Goal: Information Seeking & Learning: Learn about a topic

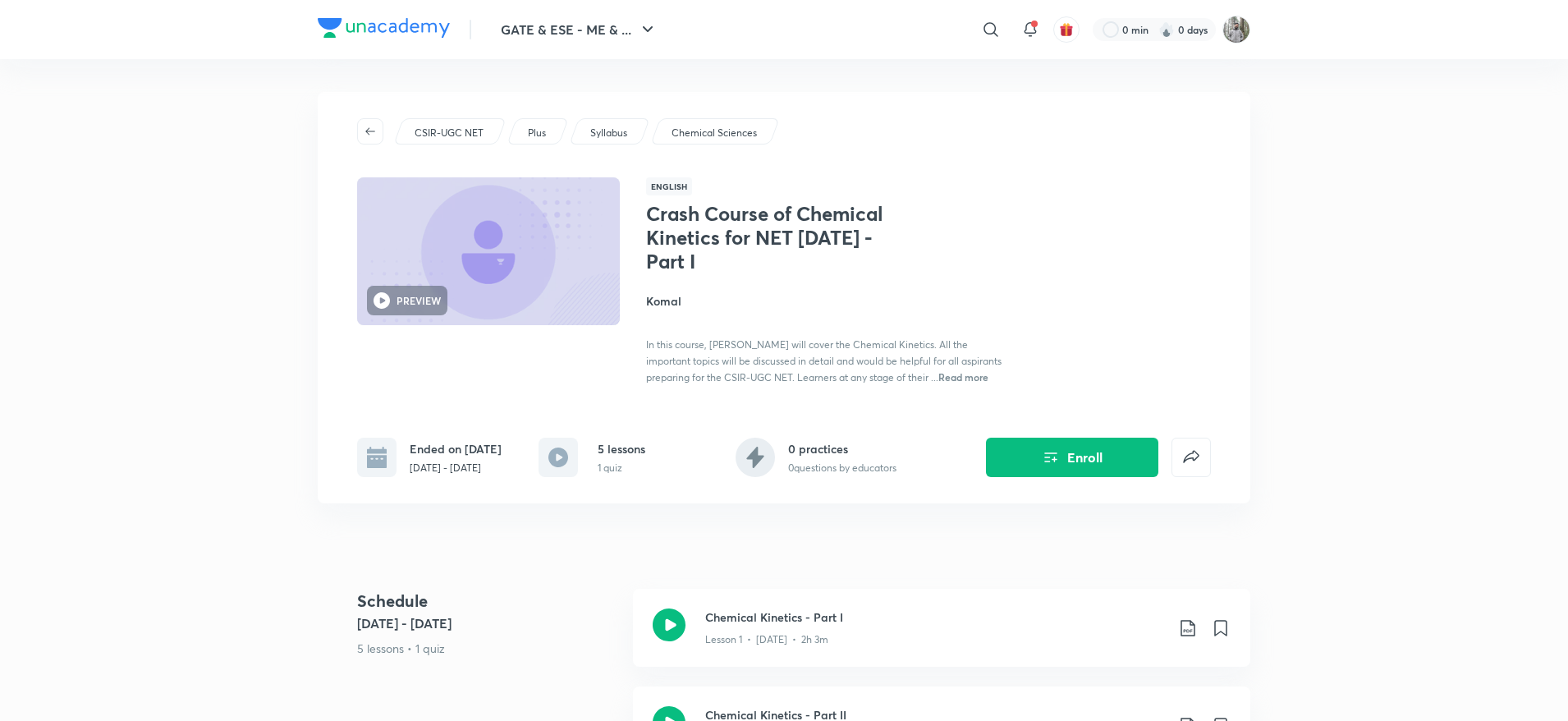
scroll to position [251, 0]
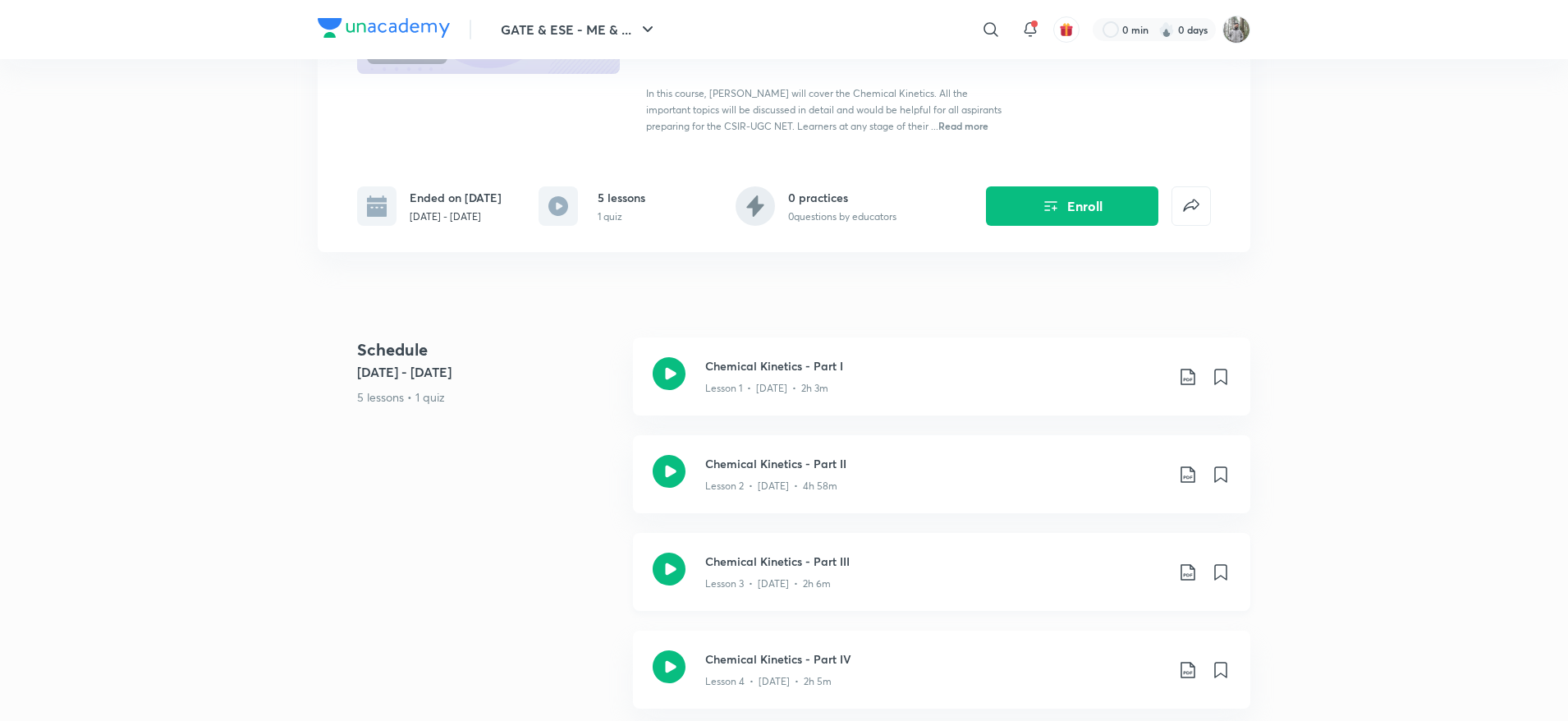
click at [813, 553] on h3 "Chemical Kinetics - Part III" at bounding box center [935, 561] width 460 height 18
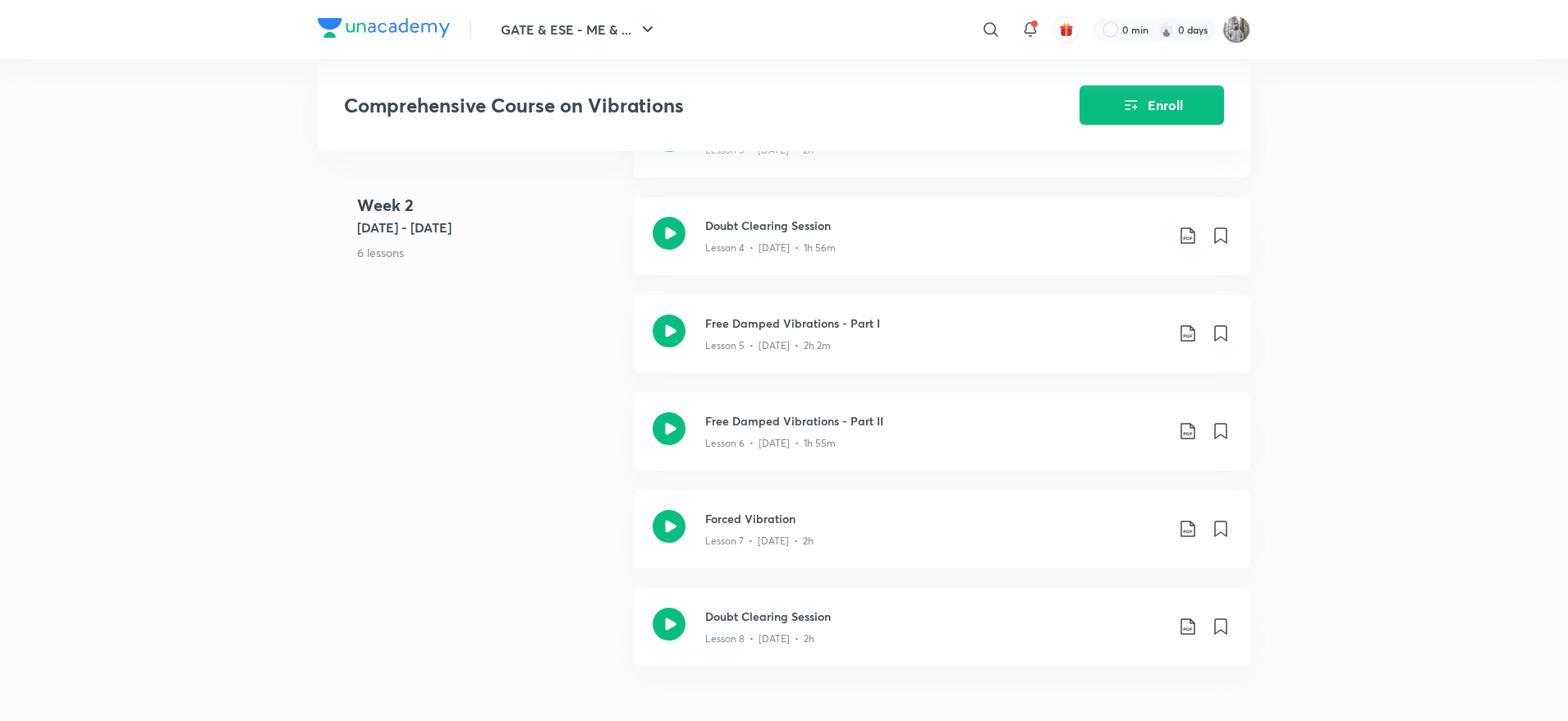
scroll to position [752, 0]
click at [749, 531] on div "Lesson 7 • Nov 19 • 2h" at bounding box center [935, 536] width 460 height 21
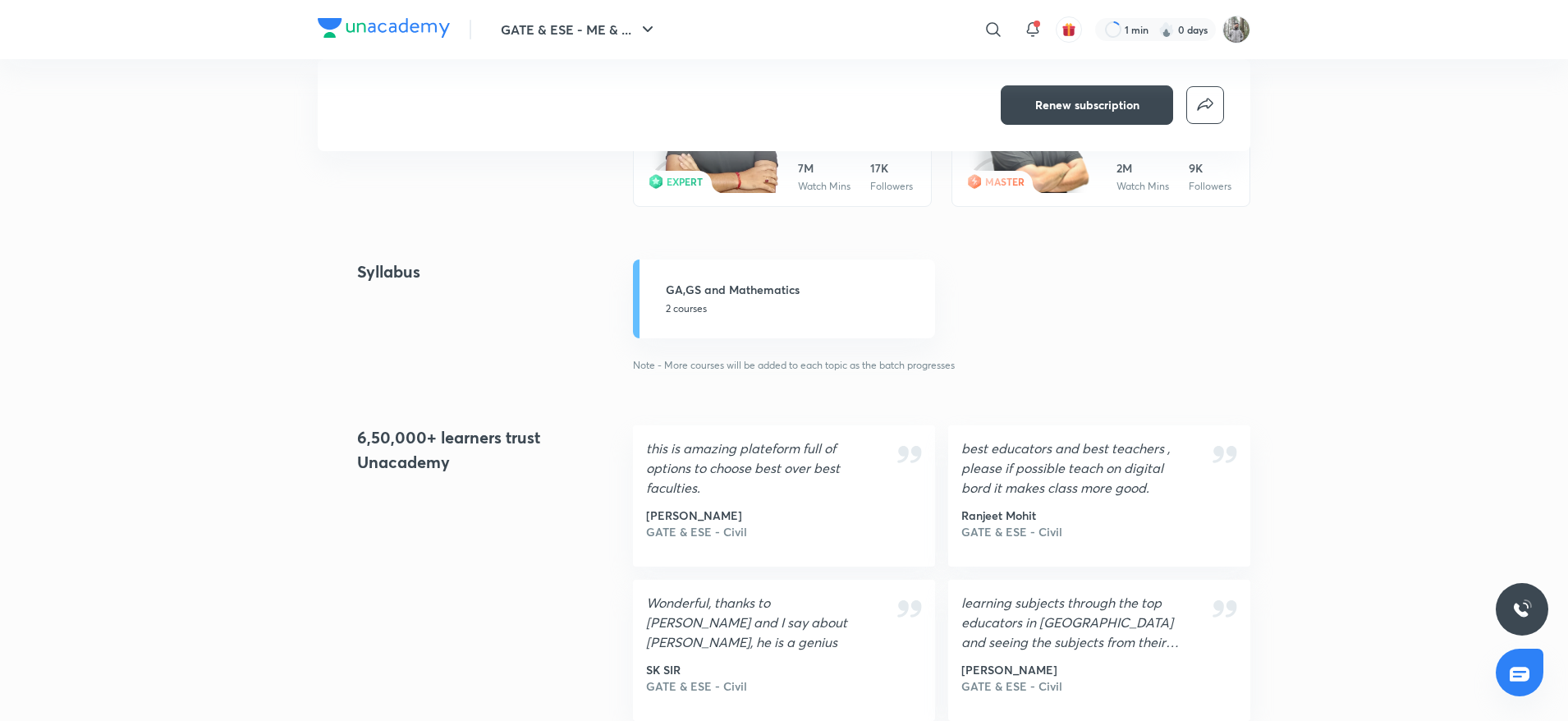
scroll to position [1136, 0]
click at [718, 333] on link "GA,GS and Mathematics 2 courses" at bounding box center [784, 300] width 302 height 79
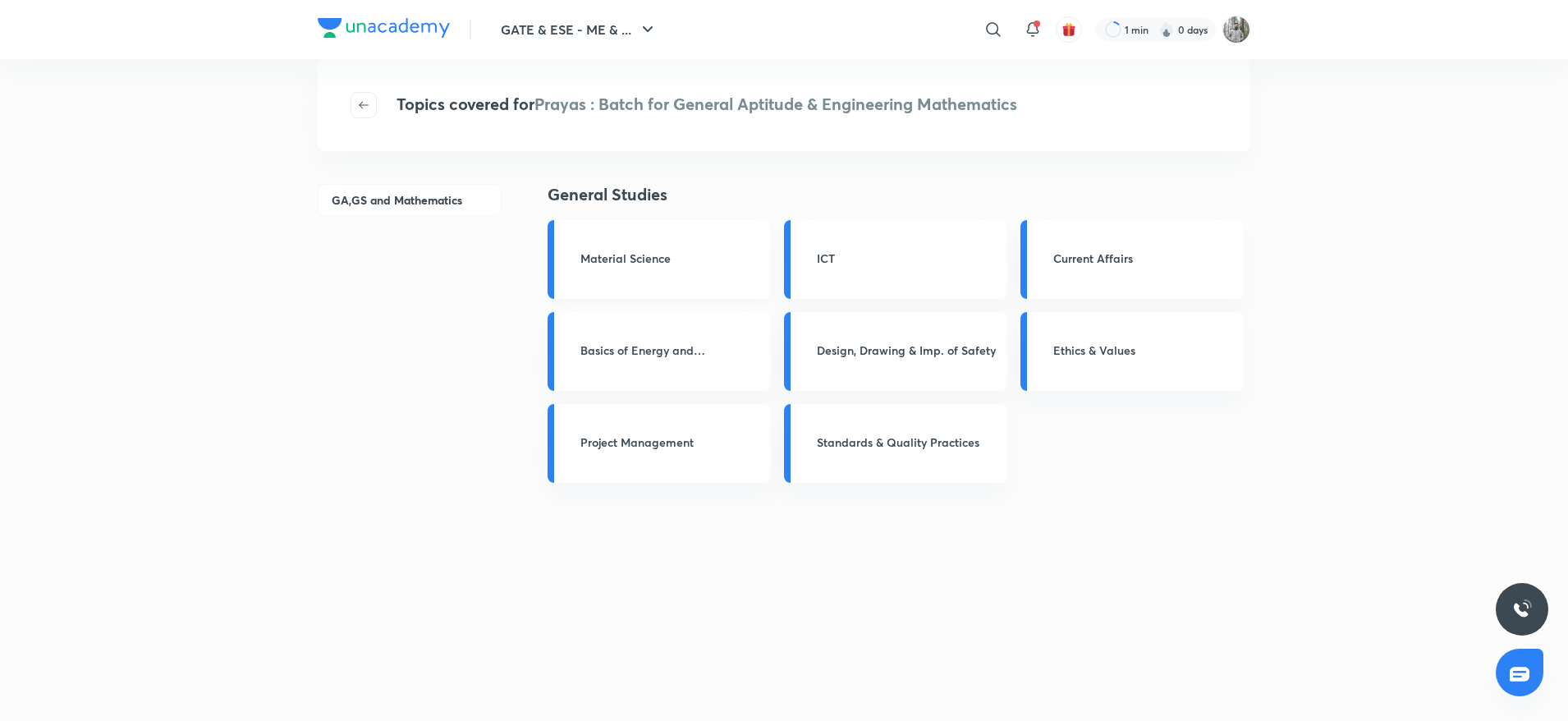
click at [608, 270] on div "Material Science" at bounding box center [660, 259] width 224 height 79
click at [808, 239] on div "ICT" at bounding box center [895, 259] width 224 height 79
click at [1088, 259] on h3 "Current Affairs" at bounding box center [1143, 258] width 180 height 18
click at [1075, 332] on div "Ethics & Values" at bounding box center [1132, 351] width 224 height 79
click at [869, 348] on h3 "Design, Drawing & Imp. of Safety" at bounding box center [906, 350] width 180 height 18
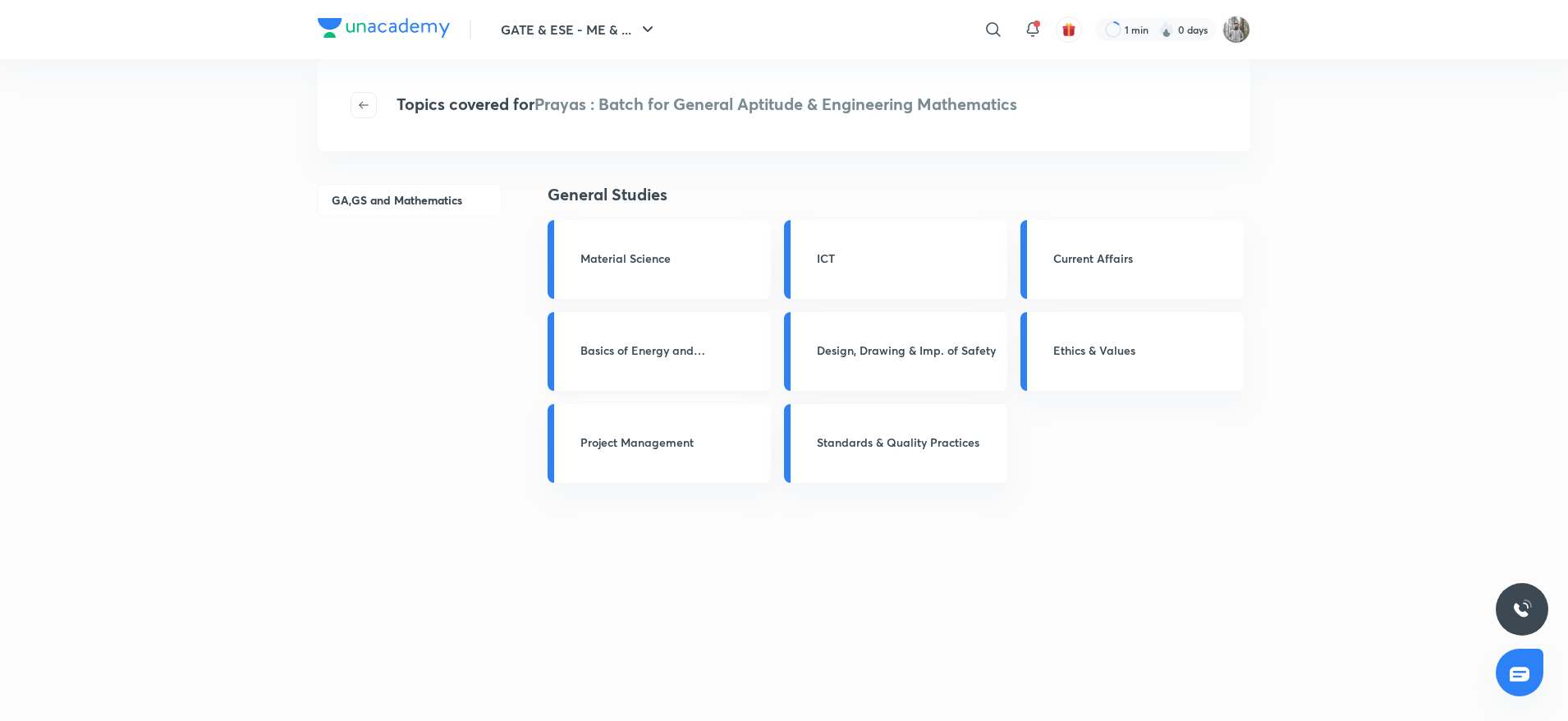
click at [684, 366] on div "Basics of Energy and Environment" at bounding box center [660, 351] width 224 height 79
click at [656, 483] on div "Project Management" at bounding box center [660, 443] width 224 height 79
click at [865, 425] on div "Standards & Quality Practices" at bounding box center [895, 443] width 224 height 79
click at [416, 339] on div "GA,GS and Mathematics" at bounding box center [409, 466] width 184 height 747
